Goal: Task Accomplishment & Management: Use online tool/utility

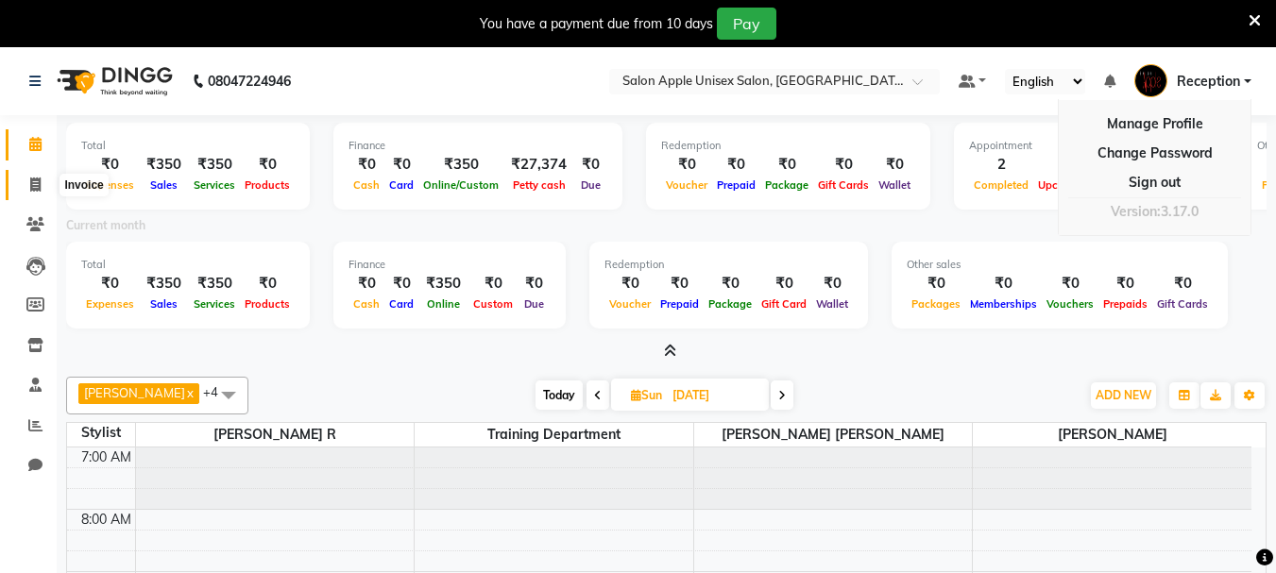
click at [36, 190] on icon at bounding box center [35, 185] width 10 height 14
select select "92"
select select "service"
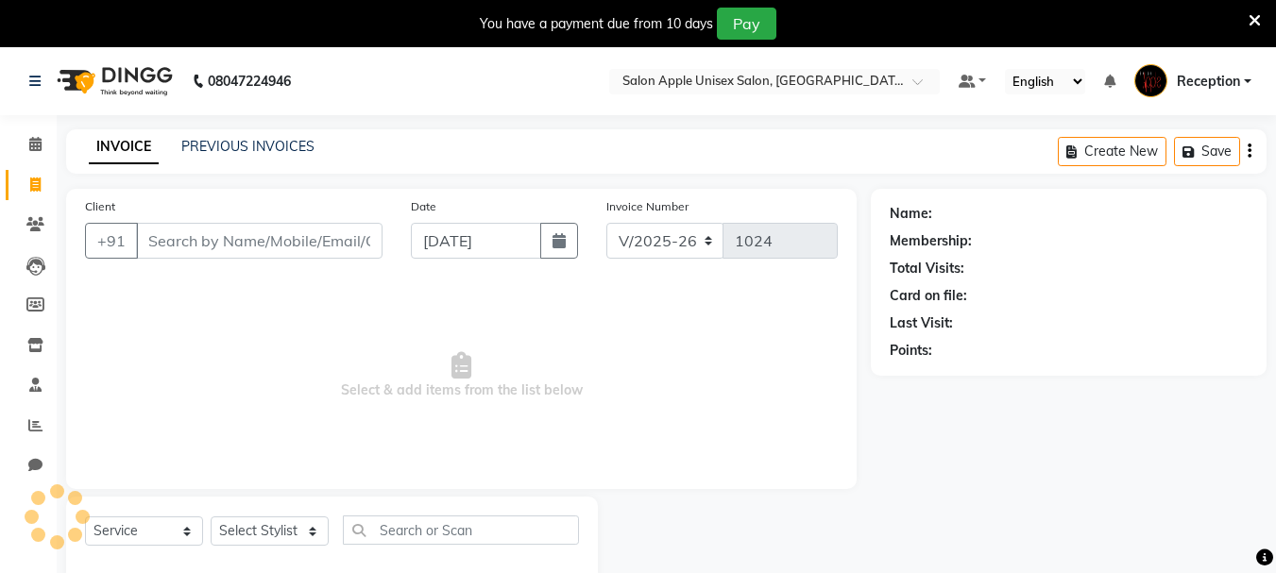
scroll to position [47, 0]
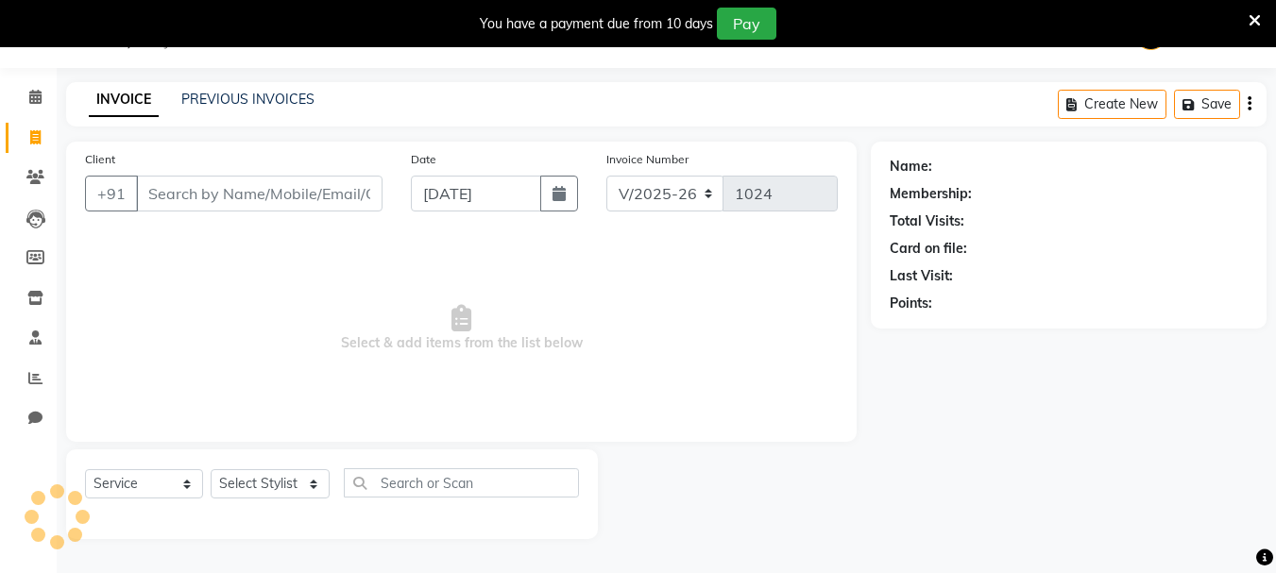
click at [249, 200] on input "Client" at bounding box center [259, 194] width 247 height 36
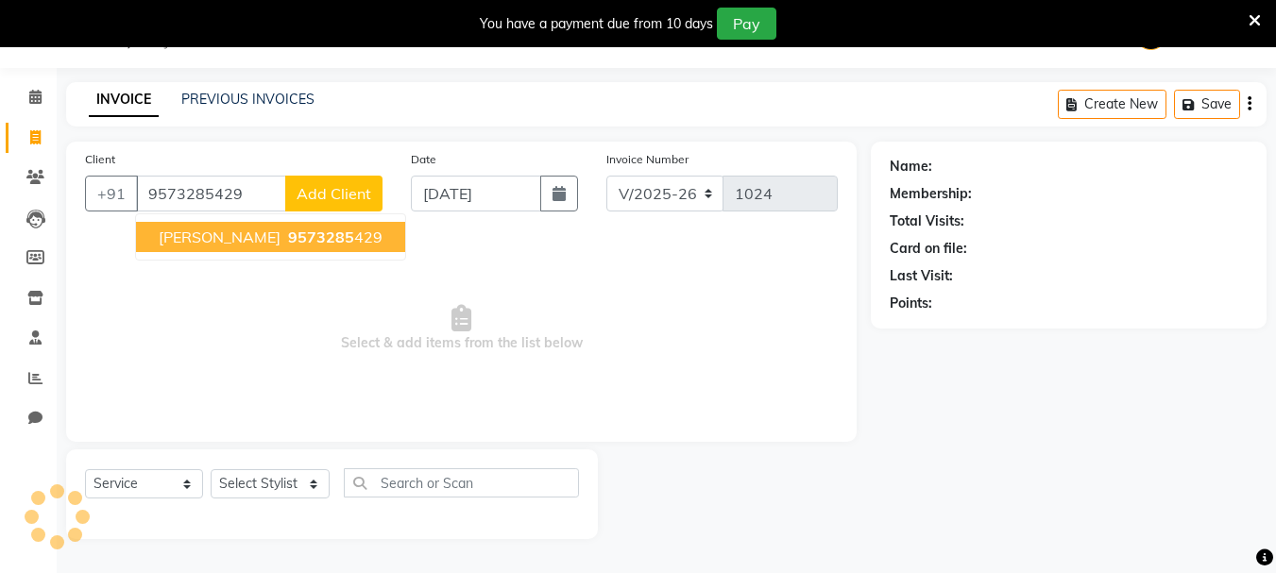
type input "9573285429"
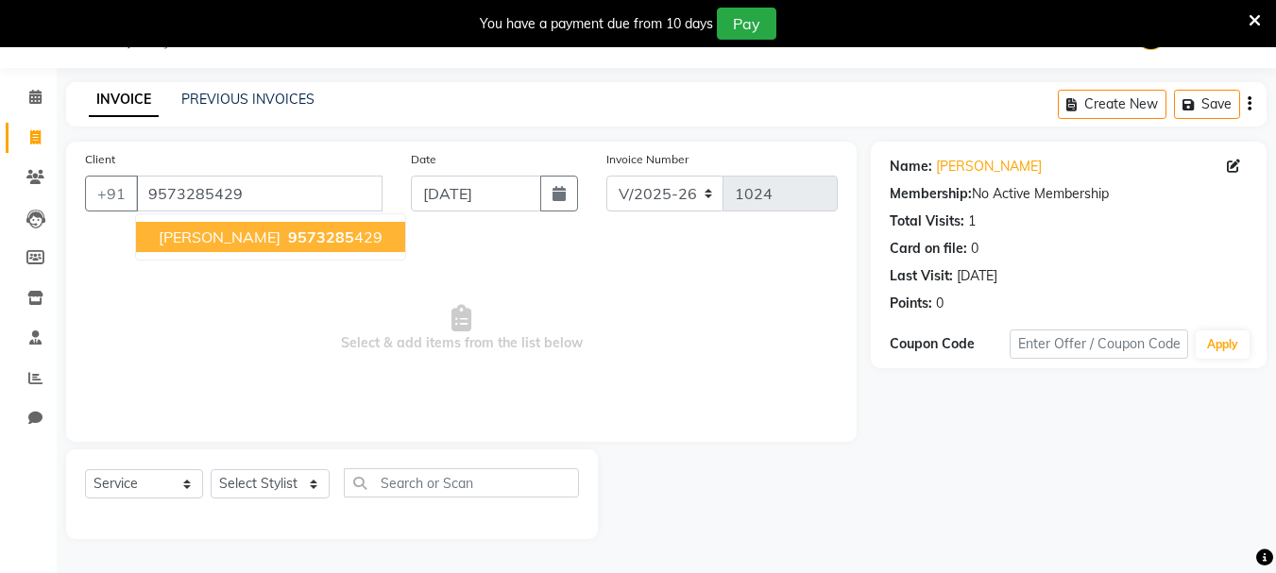
click at [288, 228] on span "9573285" at bounding box center [321, 237] width 66 height 19
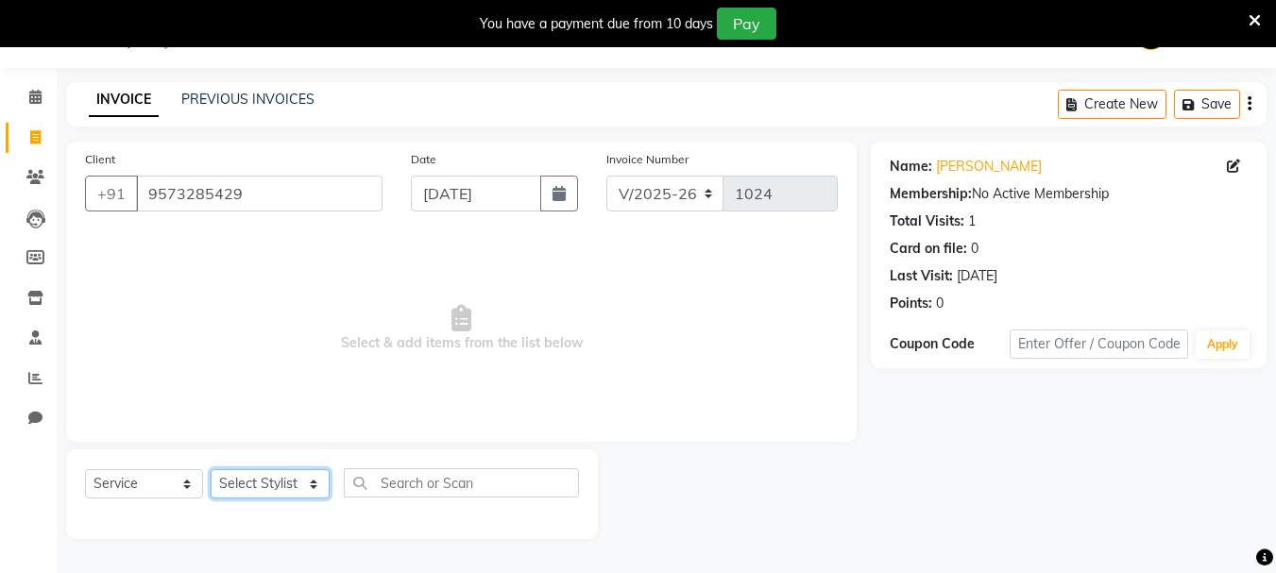
click at [305, 481] on select "Select Stylist [PERSON_NAME] R [PERSON_NAME] Reception [PERSON_NAME] training d…" at bounding box center [270, 483] width 119 height 29
select select "62459"
click at [211, 469] on select "Select Stylist [PERSON_NAME] R [PERSON_NAME] Reception [PERSON_NAME] training d…" at bounding box center [270, 483] width 119 height 29
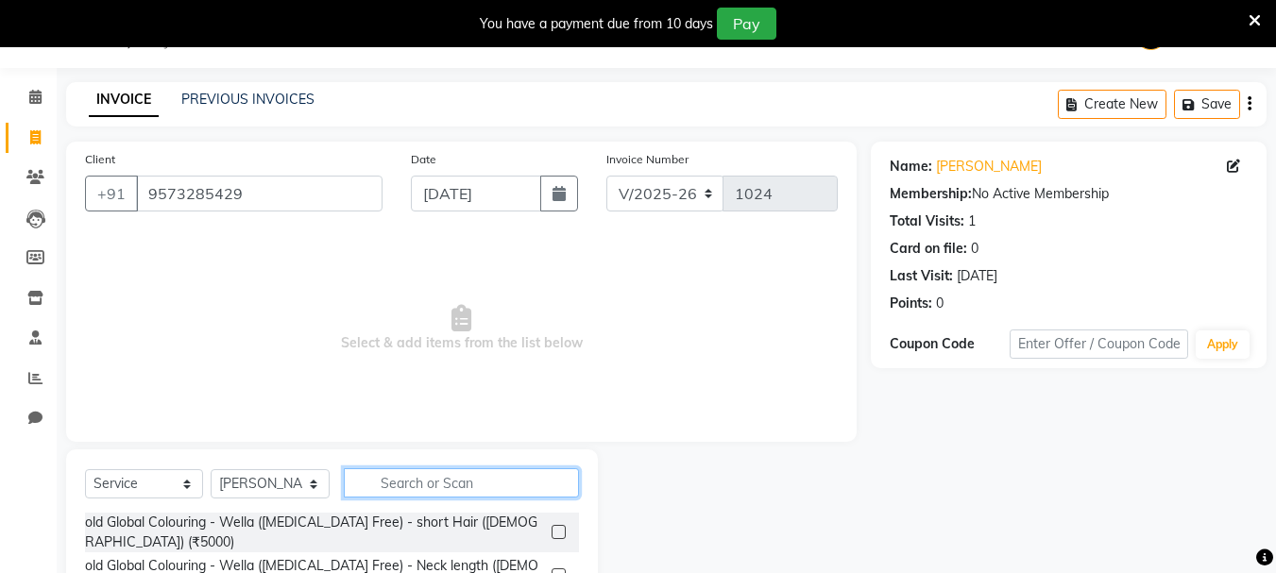
click at [433, 478] on input "text" at bounding box center [461, 483] width 235 height 29
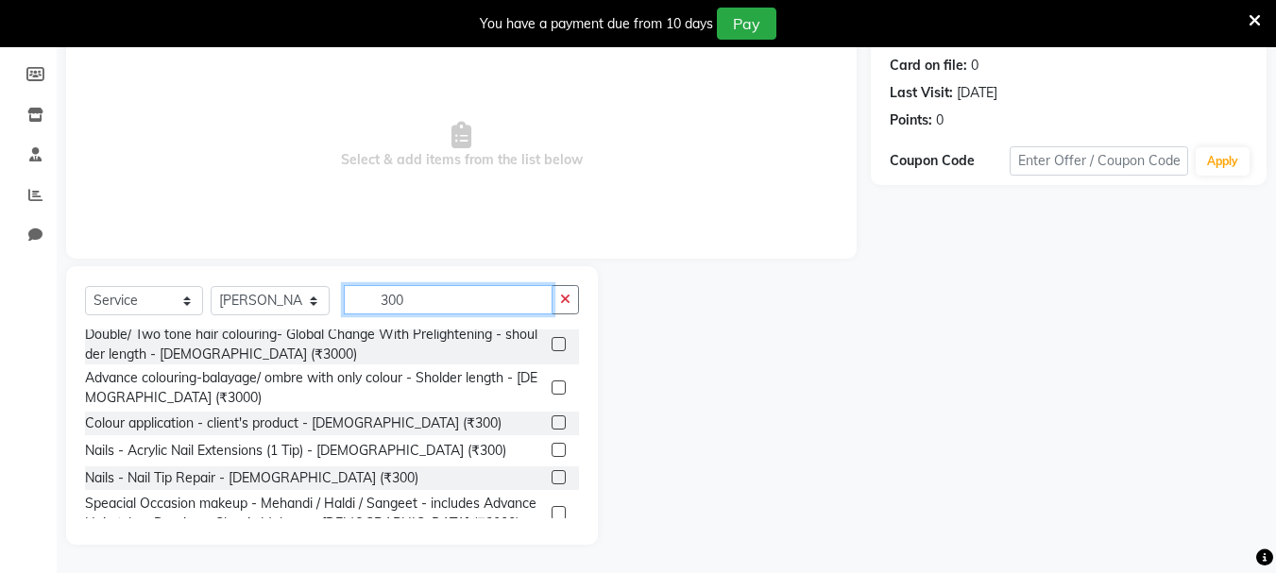
scroll to position [1293, 0]
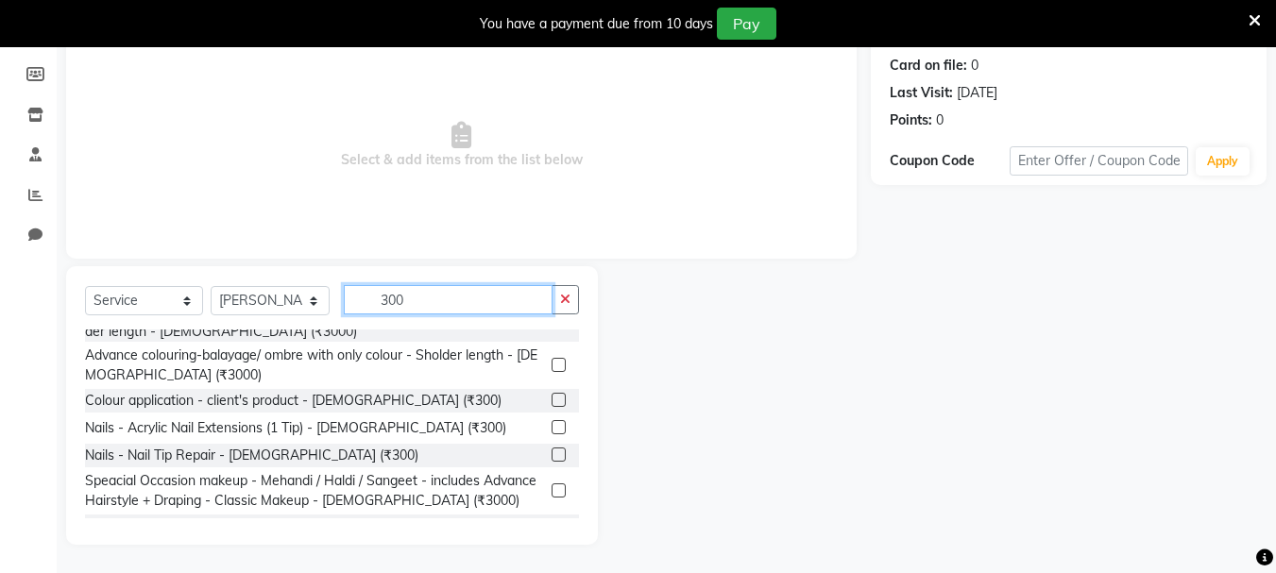
type input "300"
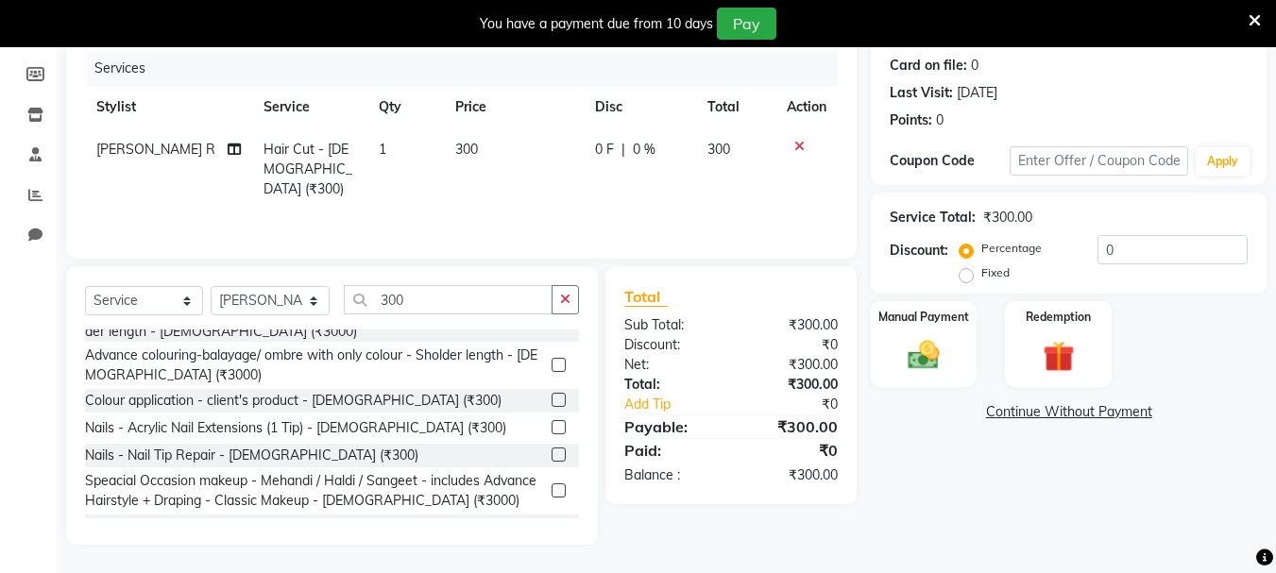
checkbox input "false"
click at [399, 303] on input "300" at bounding box center [448, 299] width 209 height 29
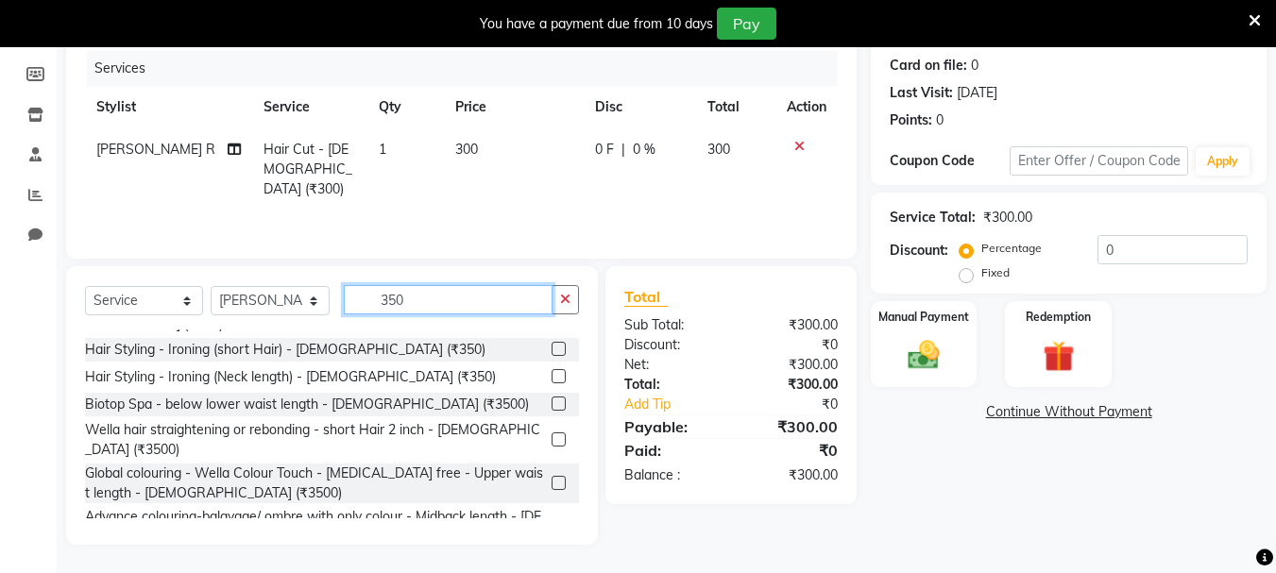
scroll to position [242, 0]
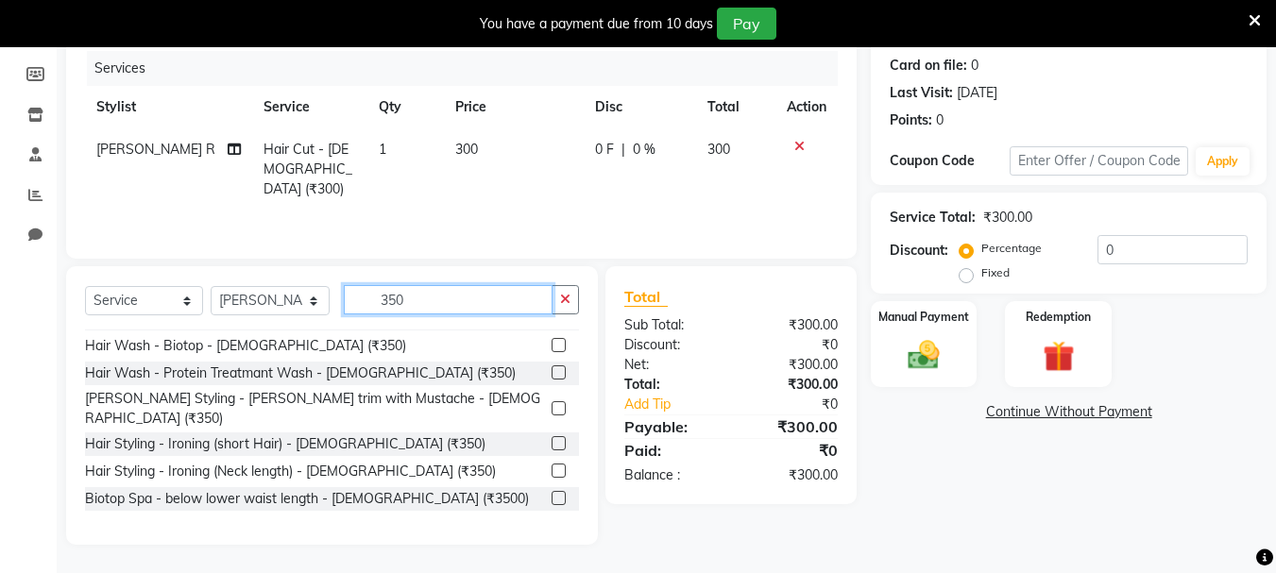
type input "350"
click at [552, 401] on label at bounding box center [559, 408] width 14 height 14
click at [552, 403] on input "checkbox" at bounding box center [558, 409] width 12 height 12
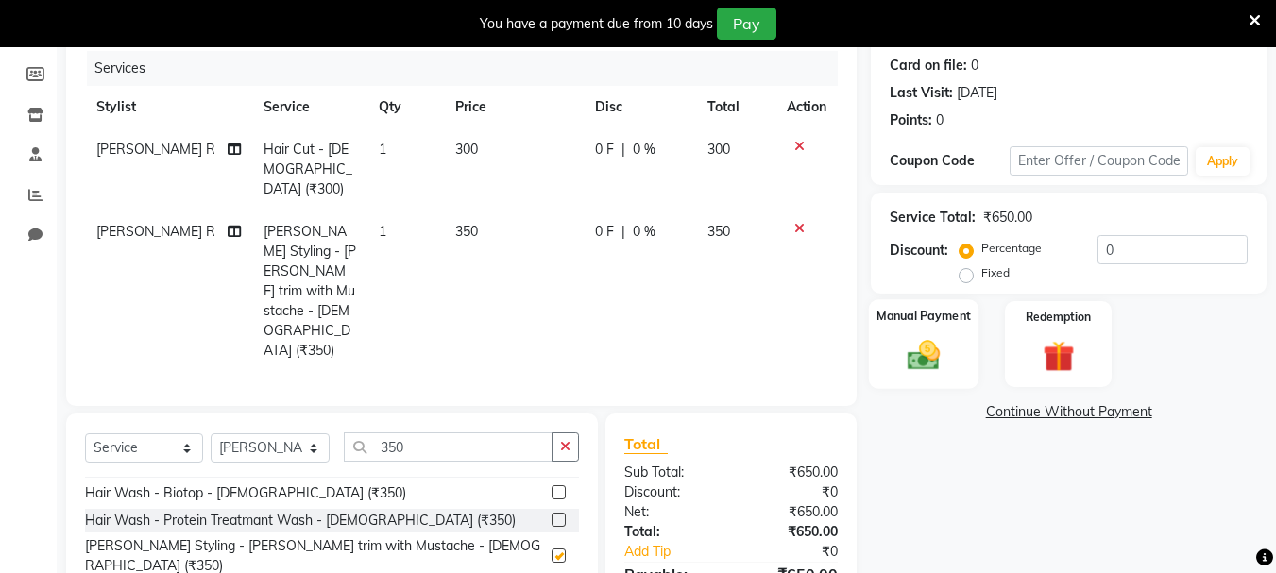
checkbox input "false"
click at [905, 358] on img at bounding box center [923, 355] width 53 height 38
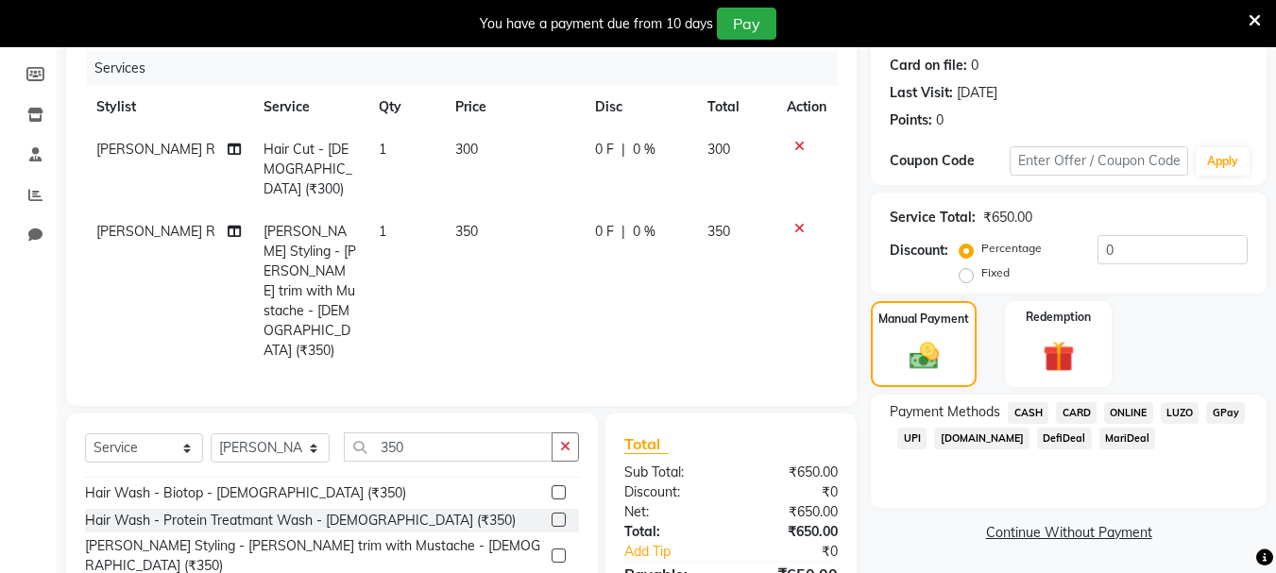
click at [1139, 409] on span "ONLINE" at bounding box center [1128, 413] width 49 height 22
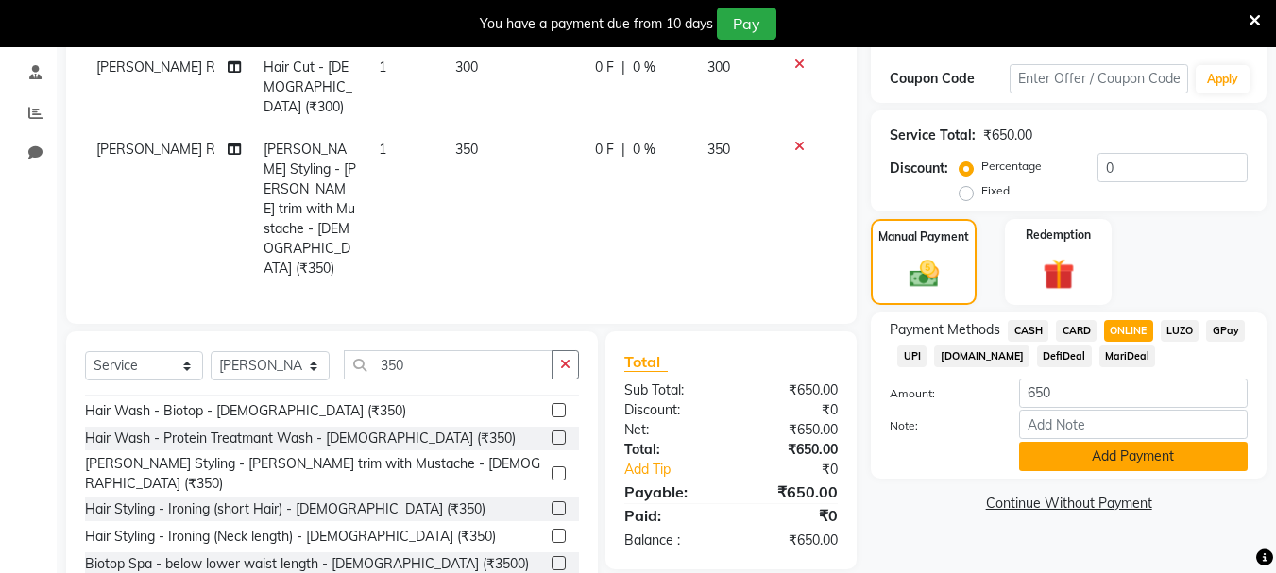
click at [1139, 461] on button "Add Payment" at bounding box center [1133, 456] width 229 height 29
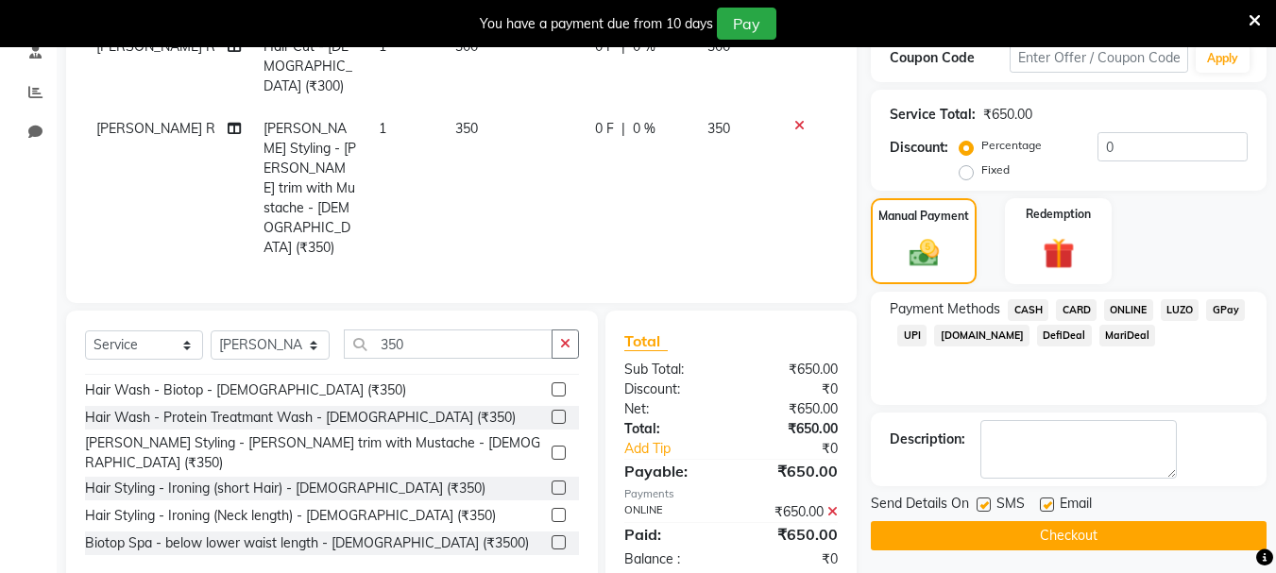
scroll to position [339, 0]
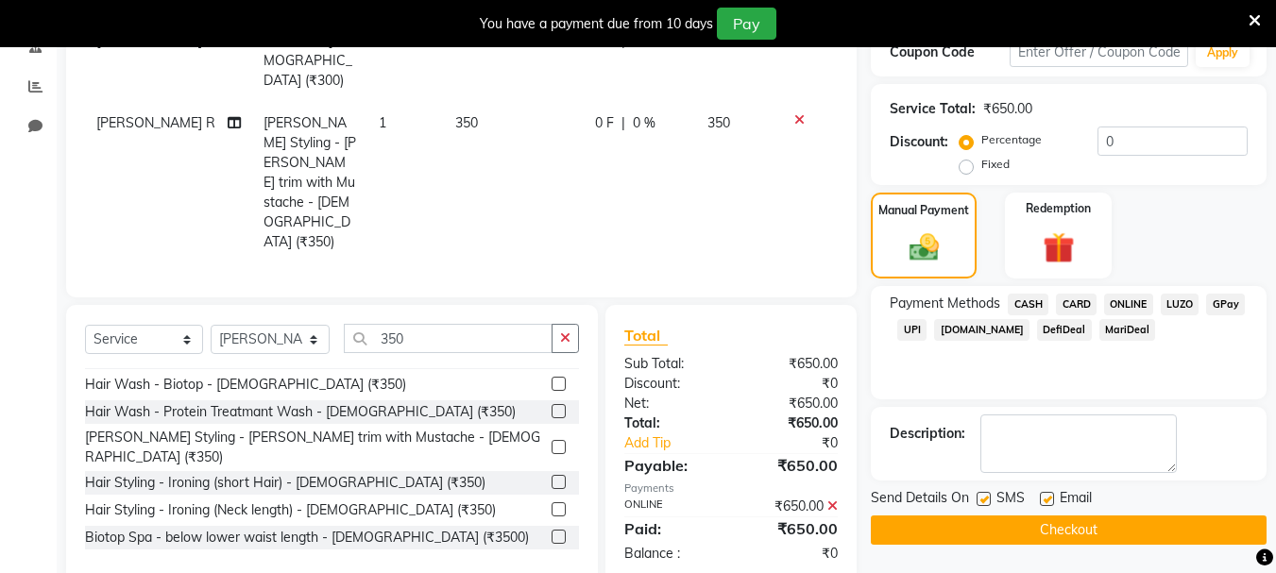
click at [1098, 521] on button "Checkout" at bounding box center [1069, 530] width 396 height 29
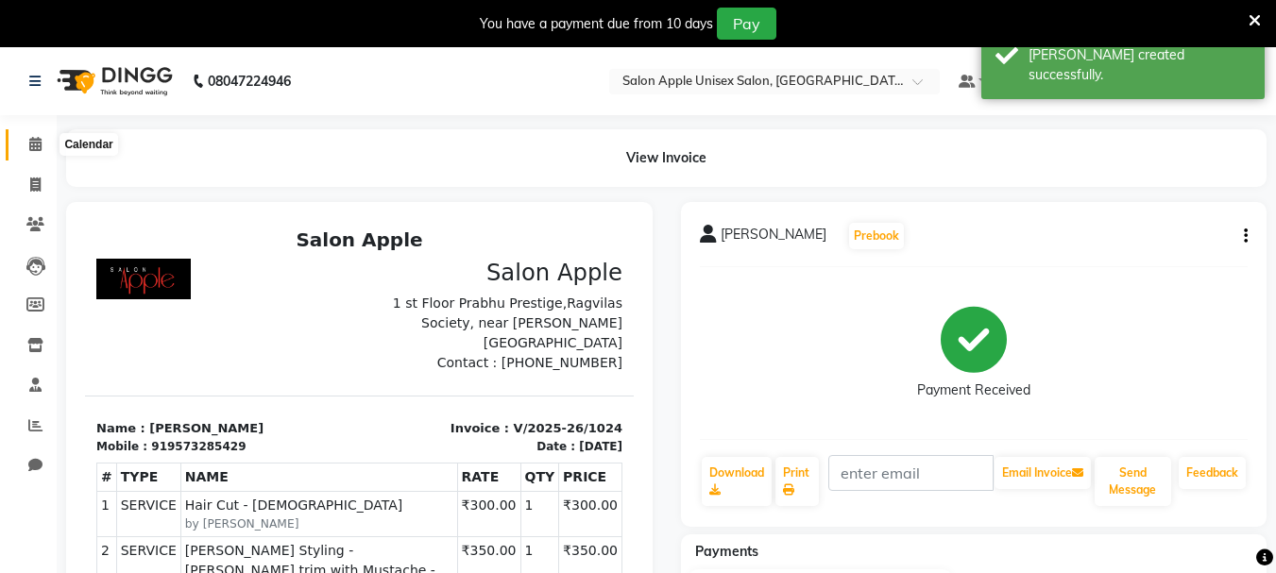
click at [33, 142] on icon at bounding box center [35, 144] width 12 height 14
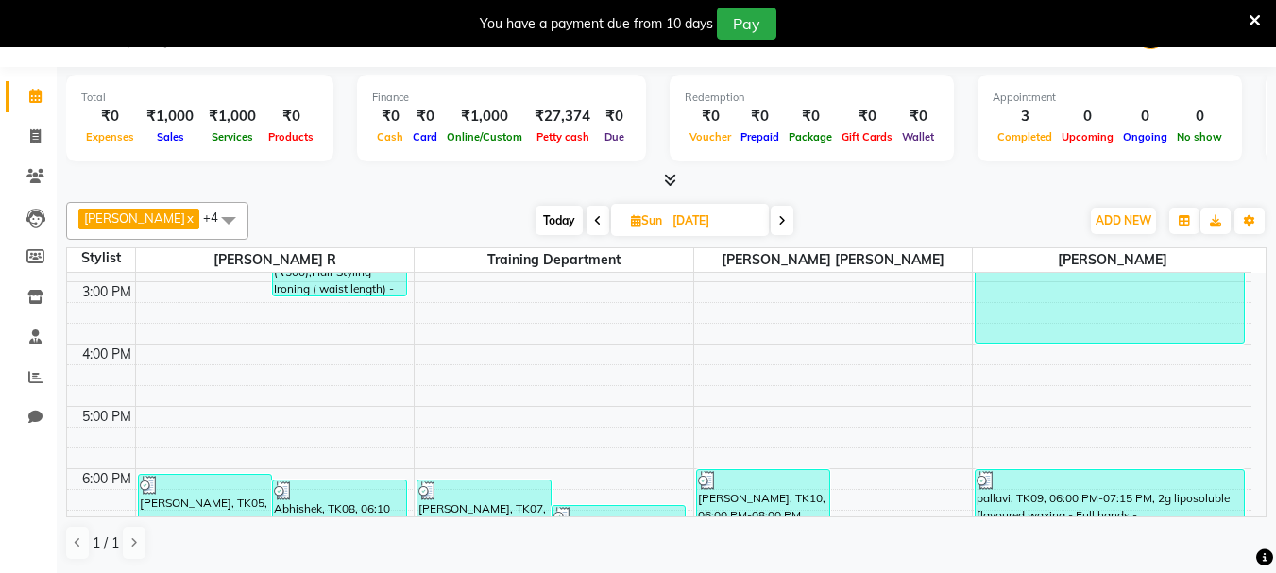
scroll to position [378, 0]
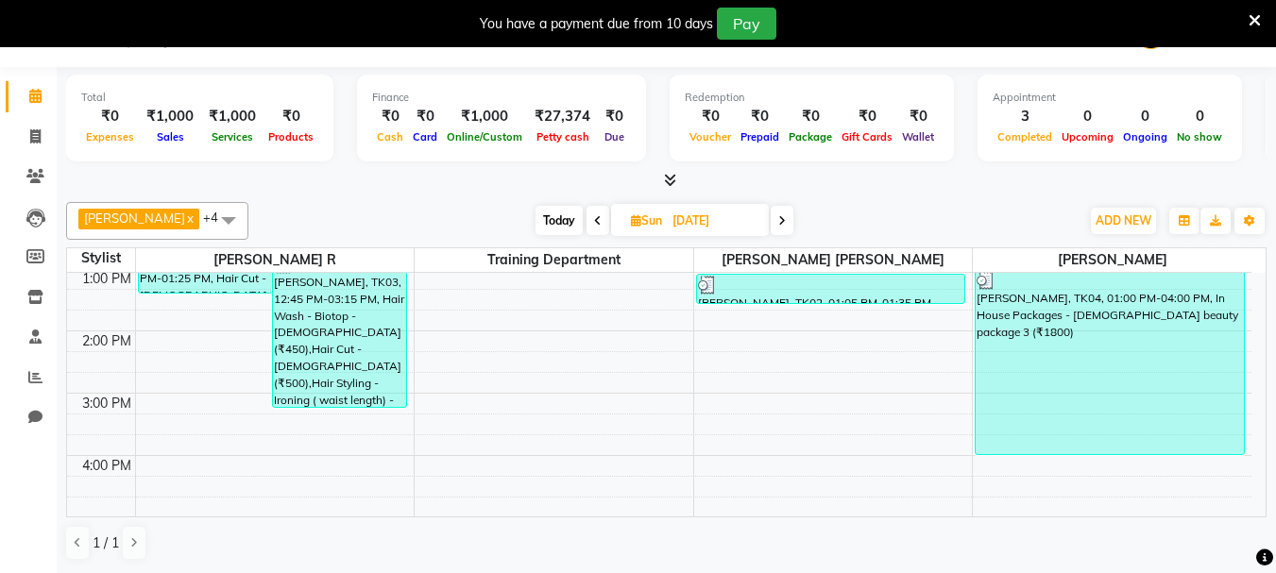
click at [779, 218] on span at bounding box center [782, 220] width 23 height 29
type input "[DATE]"
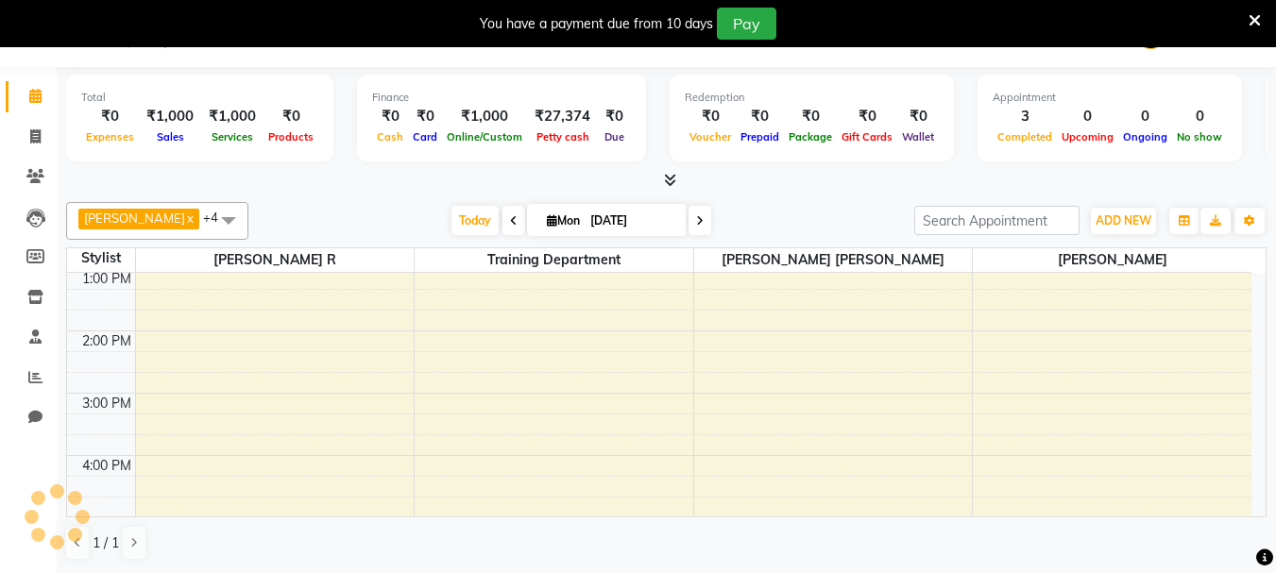
scroll to position [691, 0]
